Goal: Task Accomplishment & Management: Use online tool/utility

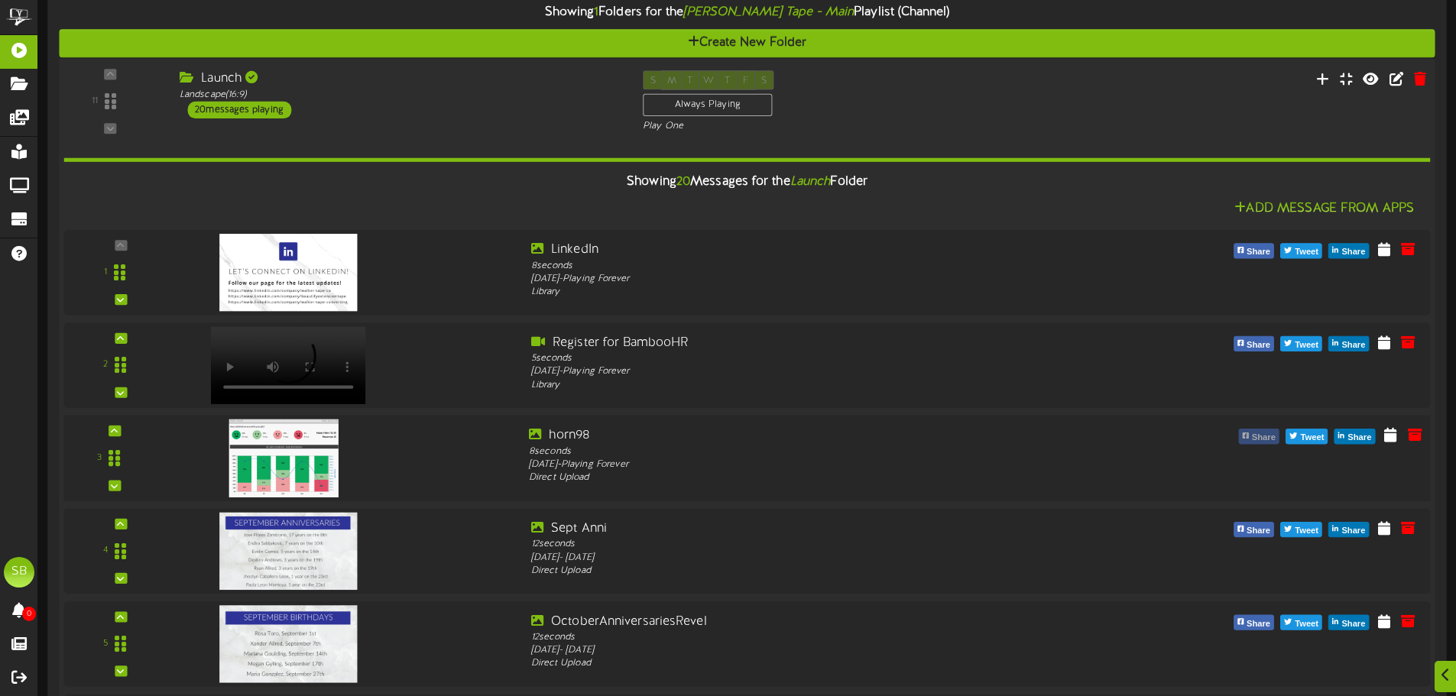
scroll to position [153, 0]
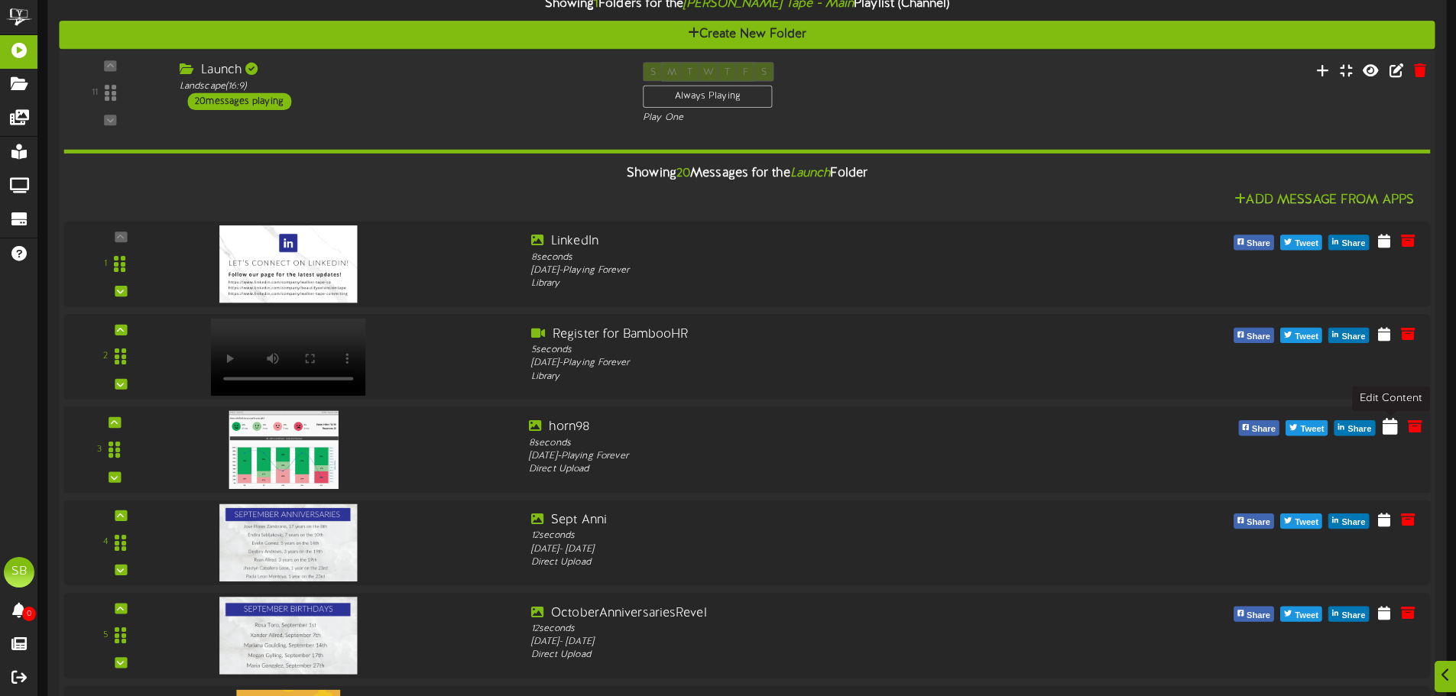
click at [1392, 432] on icon at bounding box center [1389, 425] width 15 height 17
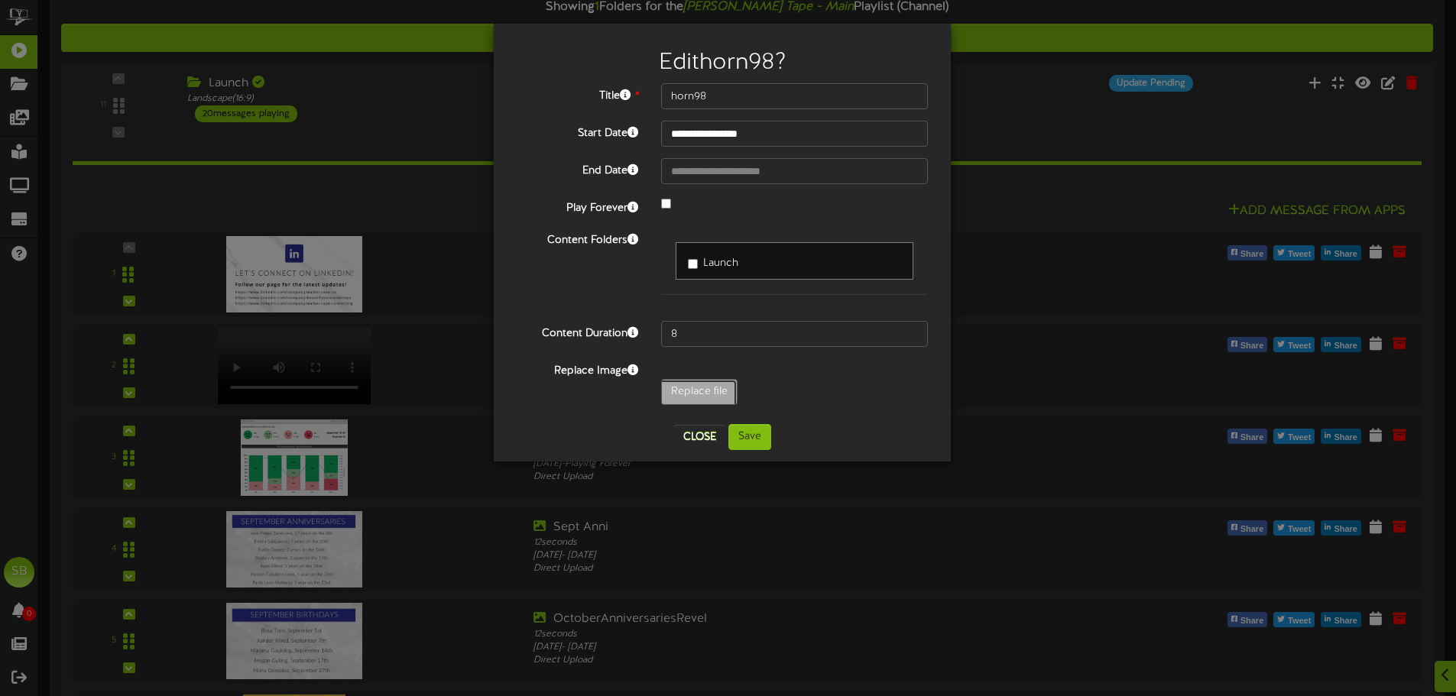
type input "**********"
type input "horn922"
click at [753, 439] on button "Save" at bounding box center [749, 437] width 43 height 26
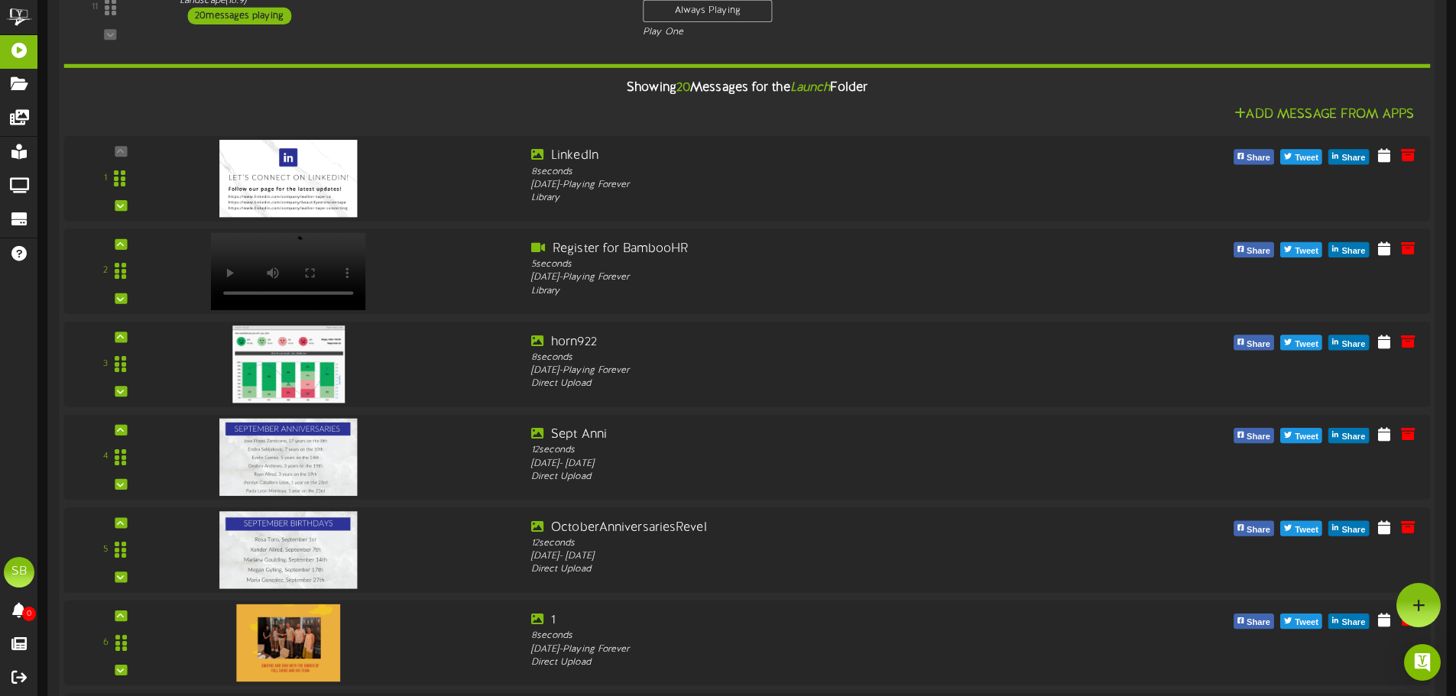
scroll to position [229, 0]
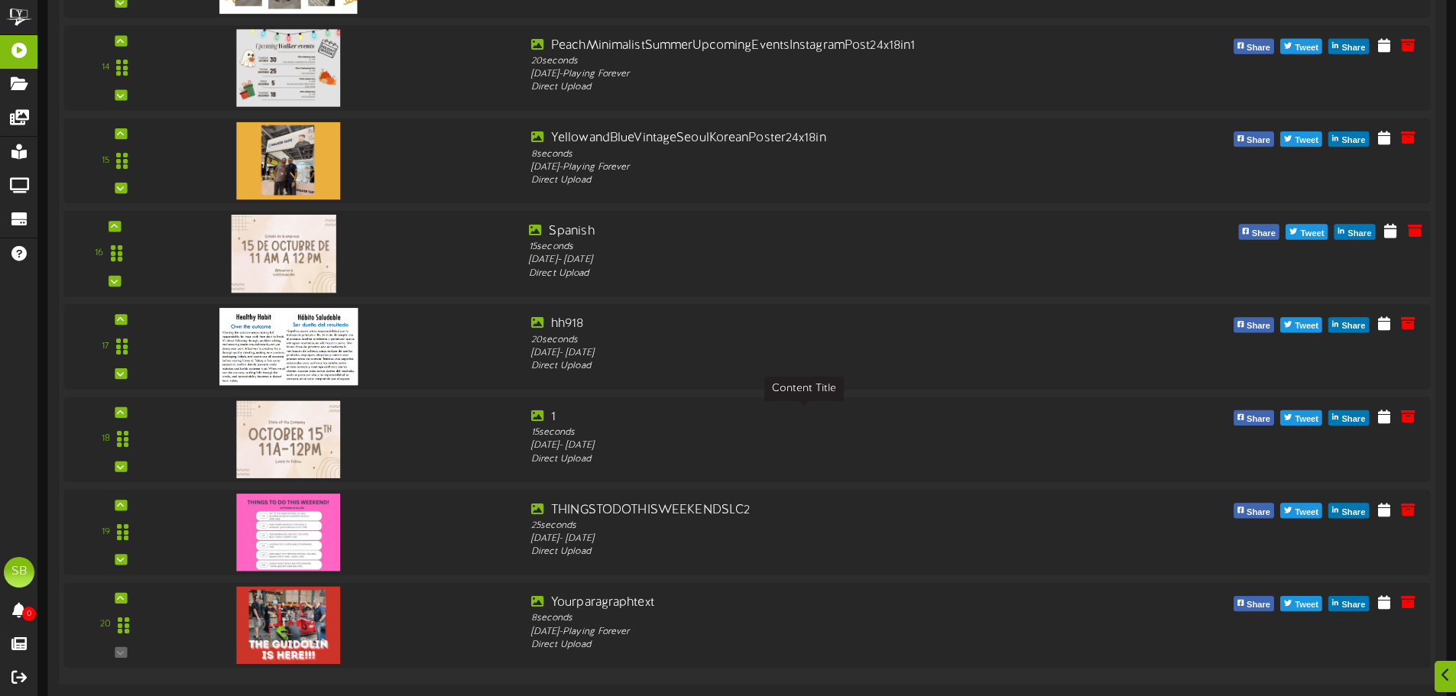
scroll to position [1557, 0]
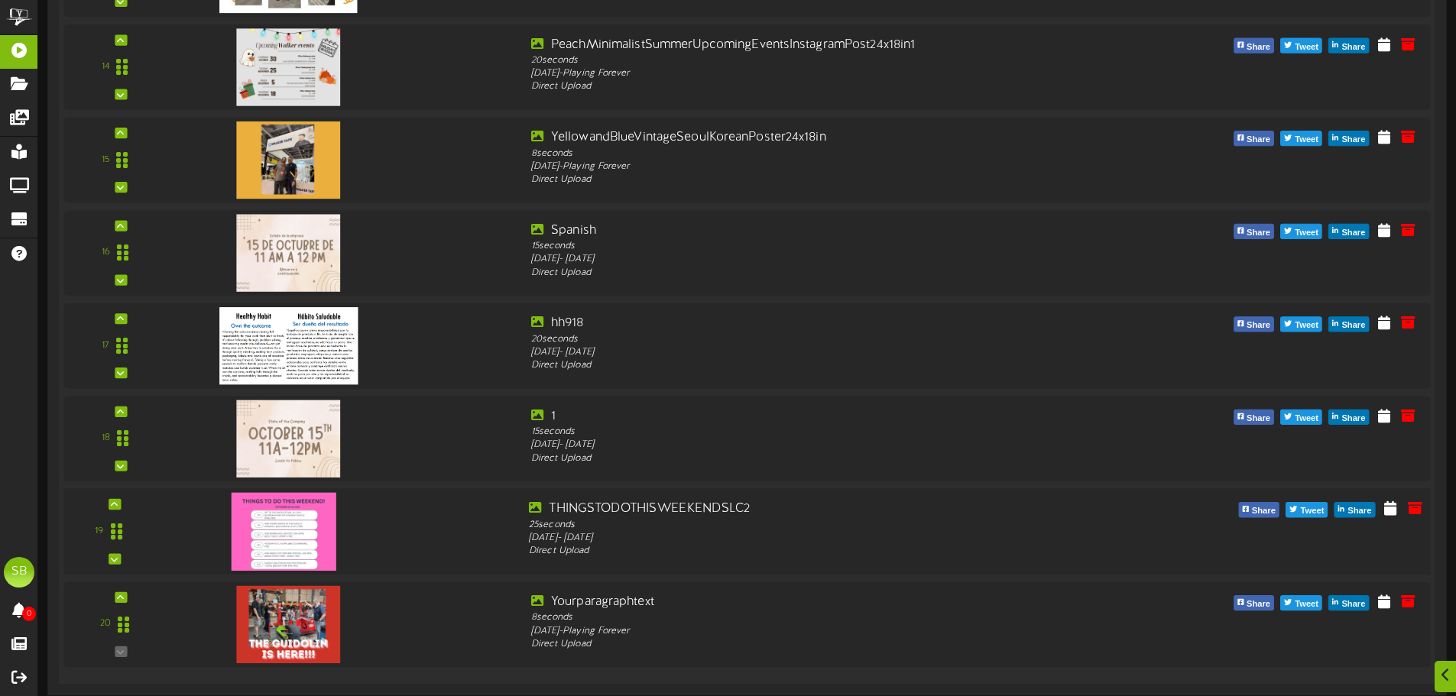
click at [290, 536] on img at bounding box center [284, 531] width 104 height 78
